Goal: Information Seeking & Learning: Learn about a topic

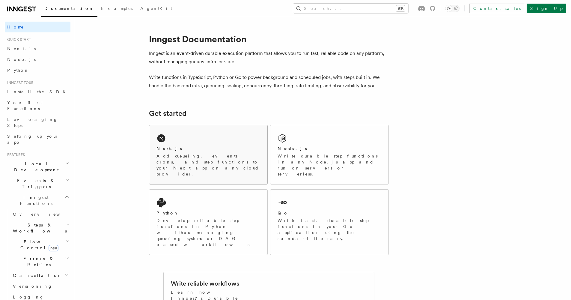
click at [207, 155] on p "Add queueing, events, crons, and step functions to your Next app on any cloud p…" at bounding box center [209, 165] width 104 height 24
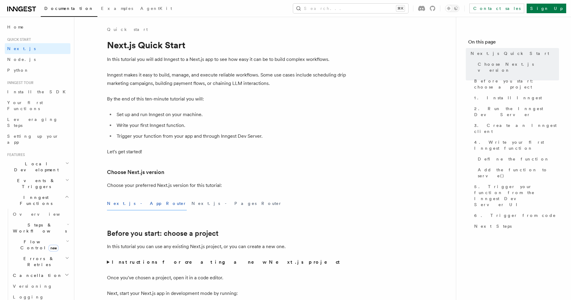
click at [316, 115] on li "Set up and run Inngest on your machine." at bounding box center [231, 114] width 232 height 8
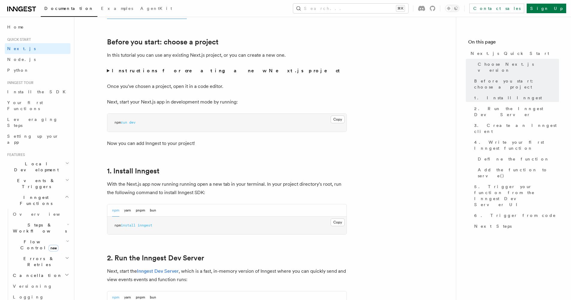
scroll to position [192, 0]
click at [108, 71] on summary "Instructions for creating a new Next.js project" at bounding box center [227, 70] width 240 height 8
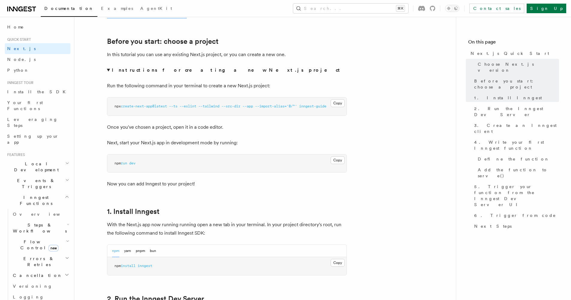
click at [108, 71] on summary "Instructions for creating a new Next.js project" at bounding box center [227, 70] width 240 height 8
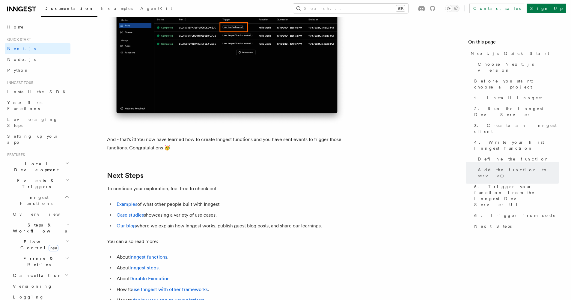
scroll to position [3609, 0]
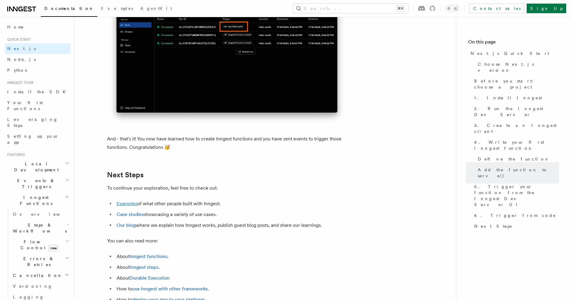
click at [124, 201] on link "Examples" at bounding box center [127, 204] width 21 height 6
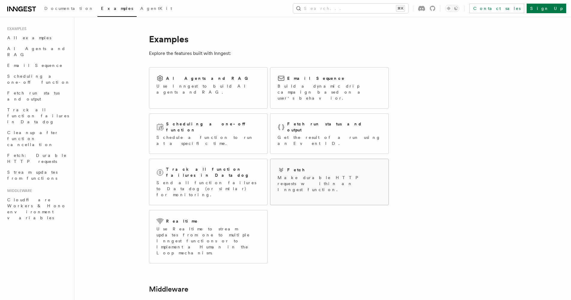
click at [298, 166] on div "Fetch" at bounding box center [330, 169] width 104 height 7
